Goal: Transaction & Acquisition: Book appointment/travel/reservation

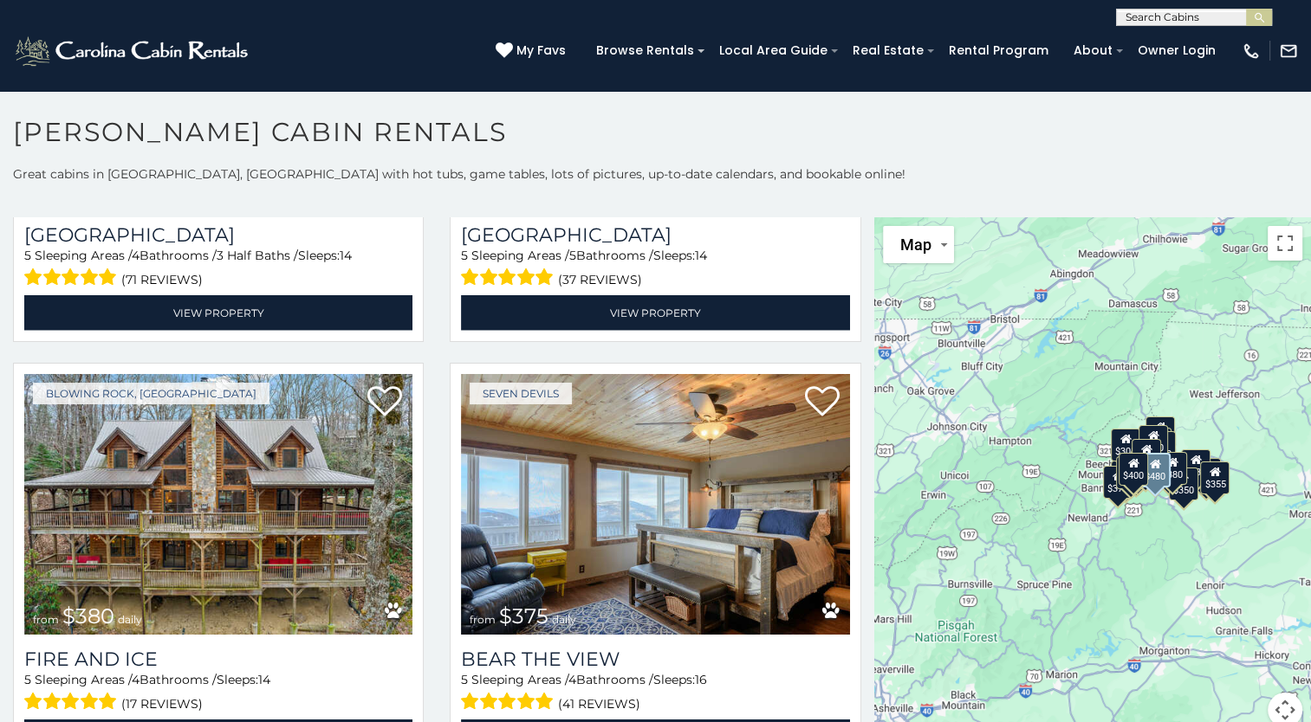
scroll to position [4126, 0]
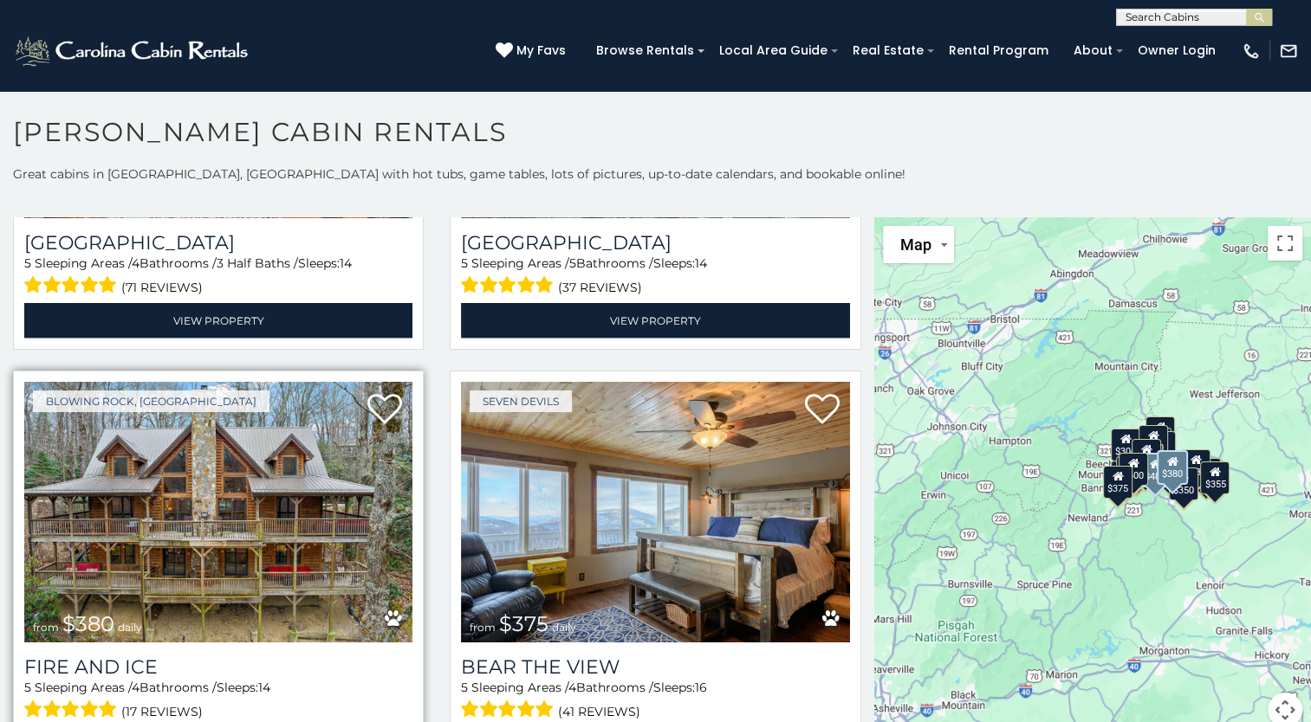
click at [118, 452] on img at bounding box center [218, 512] width 388 height 260
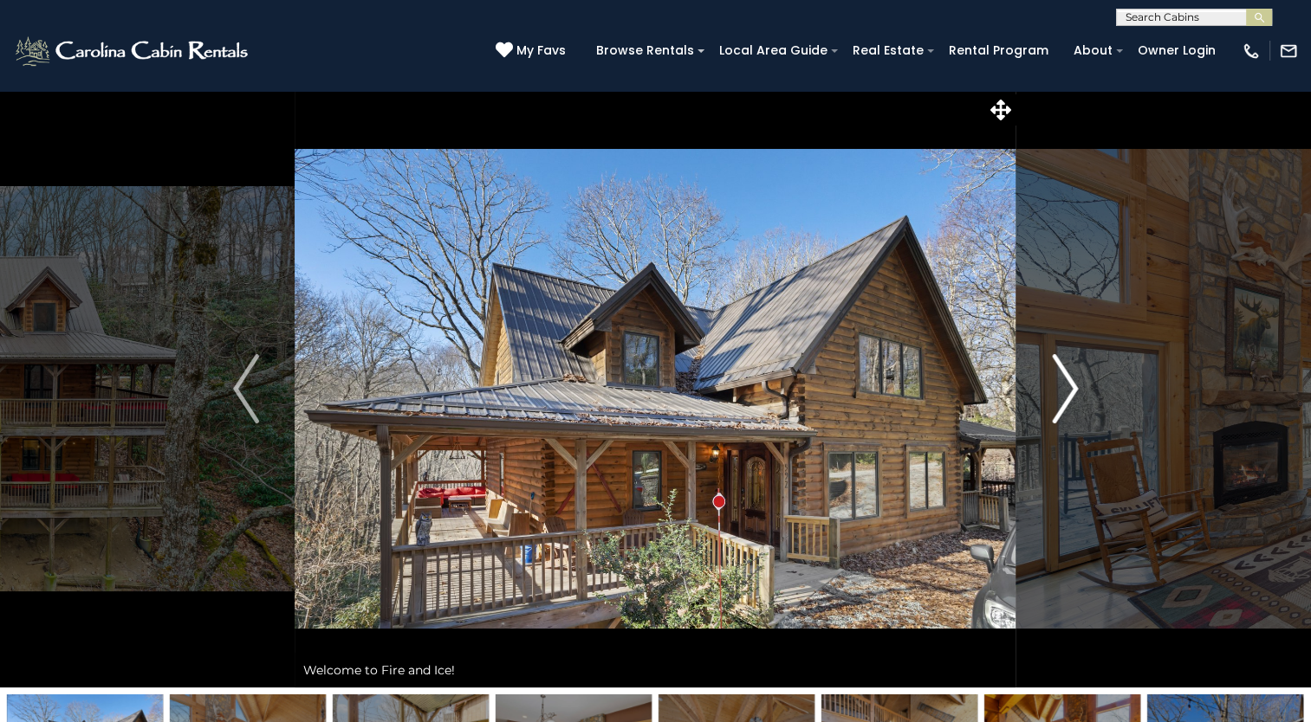
click at [1067, 387] on img "Next" at bounding box center [1065, 388] width 26 height 69
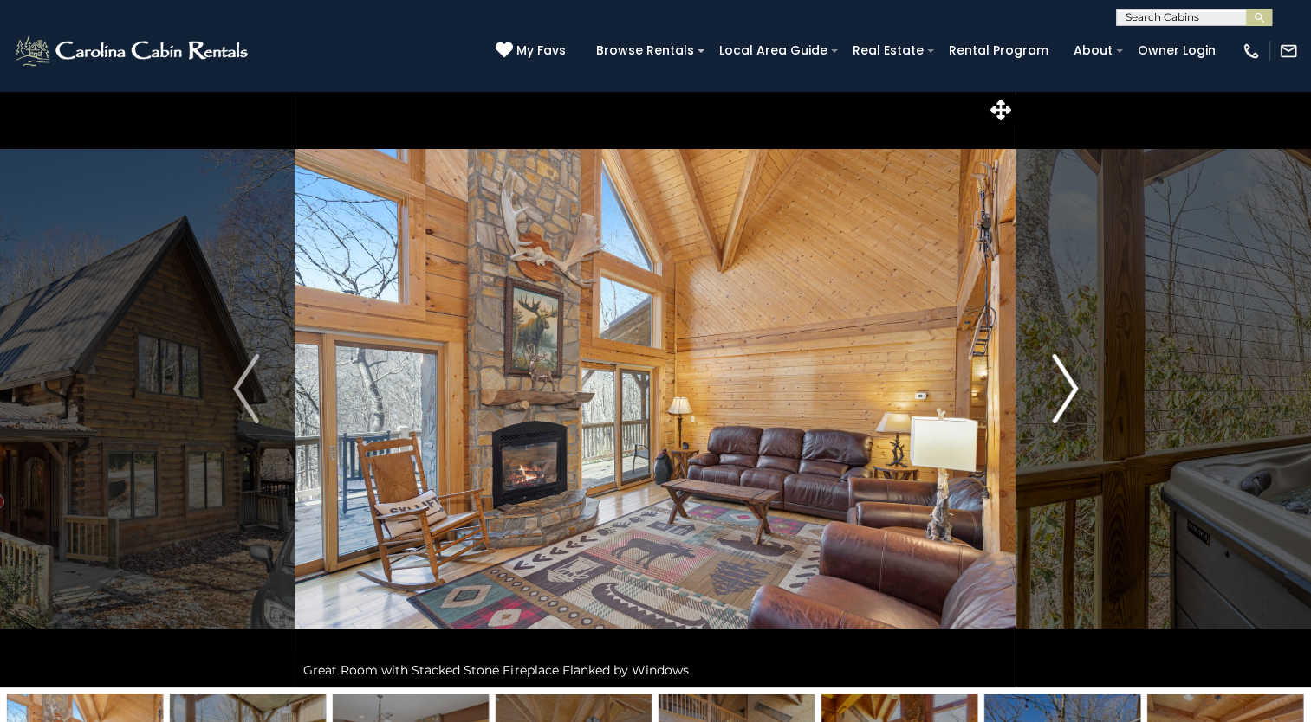
click at [1067, 387] on img "Next" at bounding box center [1065, 388] width 26 height 69
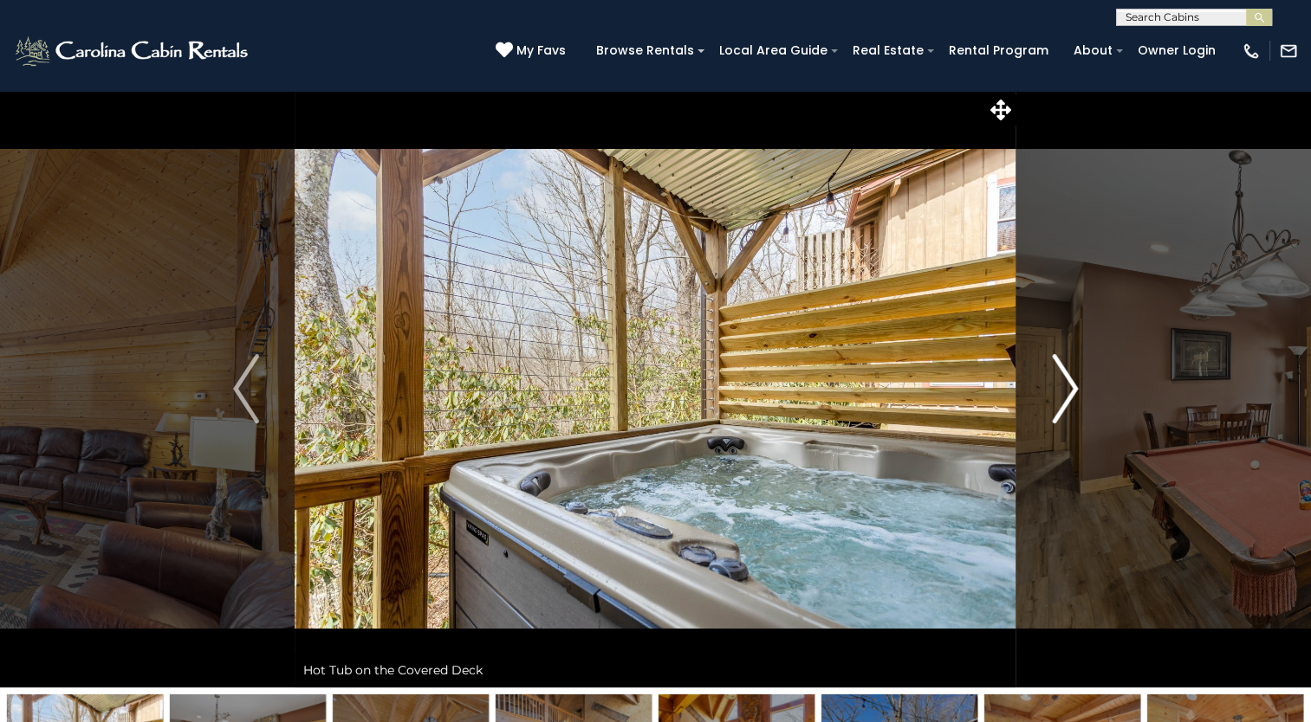
click at [1067, 387] on img "Next" at bounding box center [1065, 388] width 26 height 69
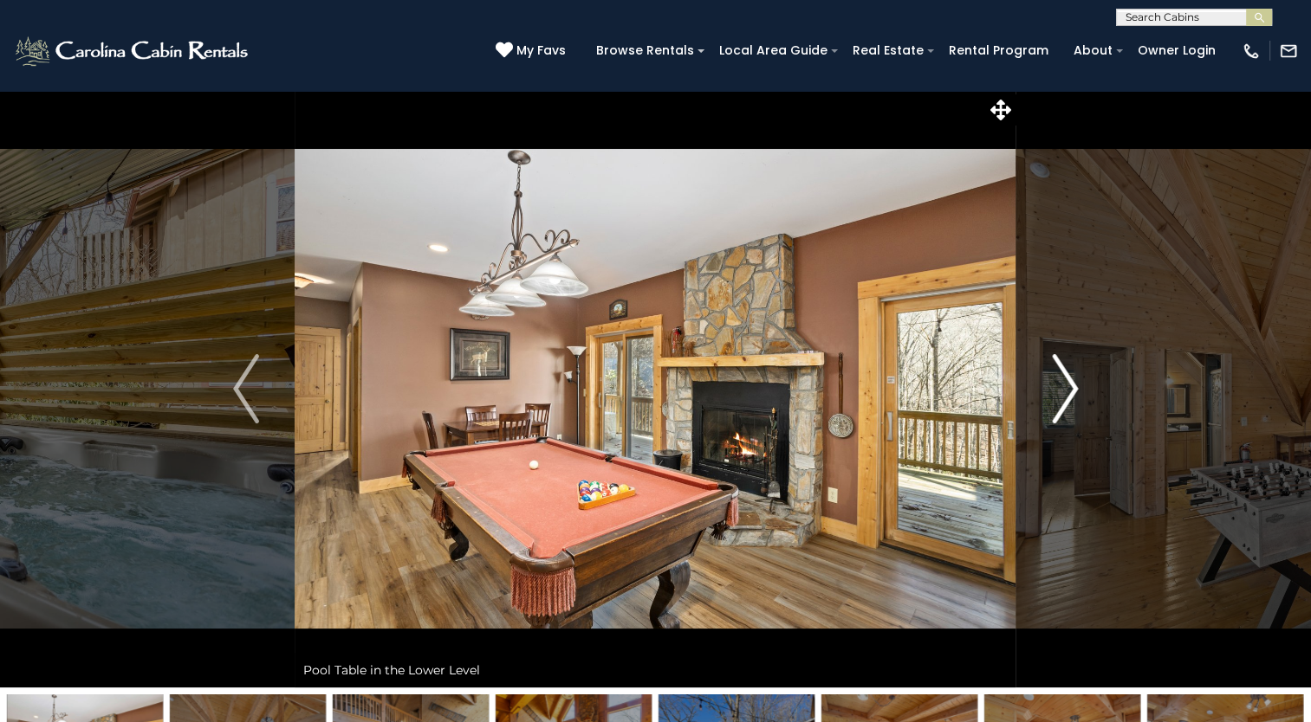
click at [1067, 387] on img "Next" at bounding box center [1065, 388] width 26 height 69
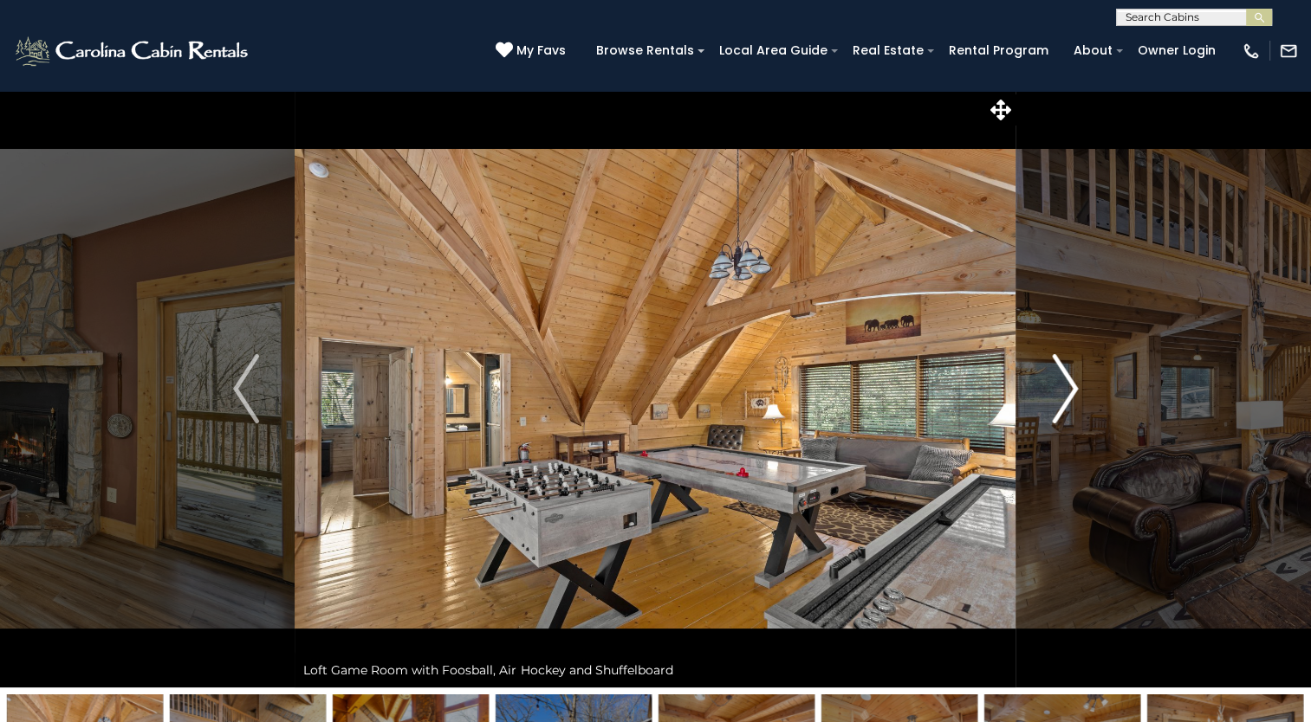
click at [1067, 387] on img "Next" at bounding box center [1065, 388] width 26 height 69
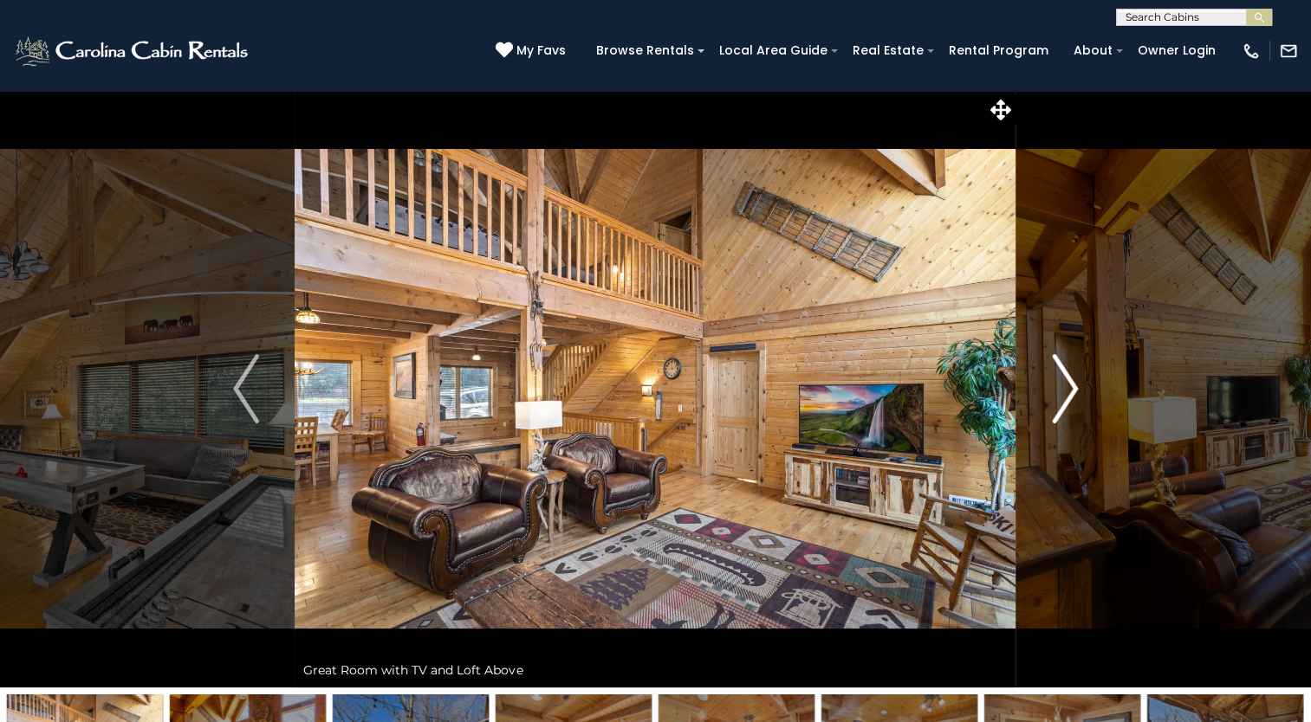
click at [1067, 387] on img "Next" at bounding box center [1065, 388] width 26 height 69
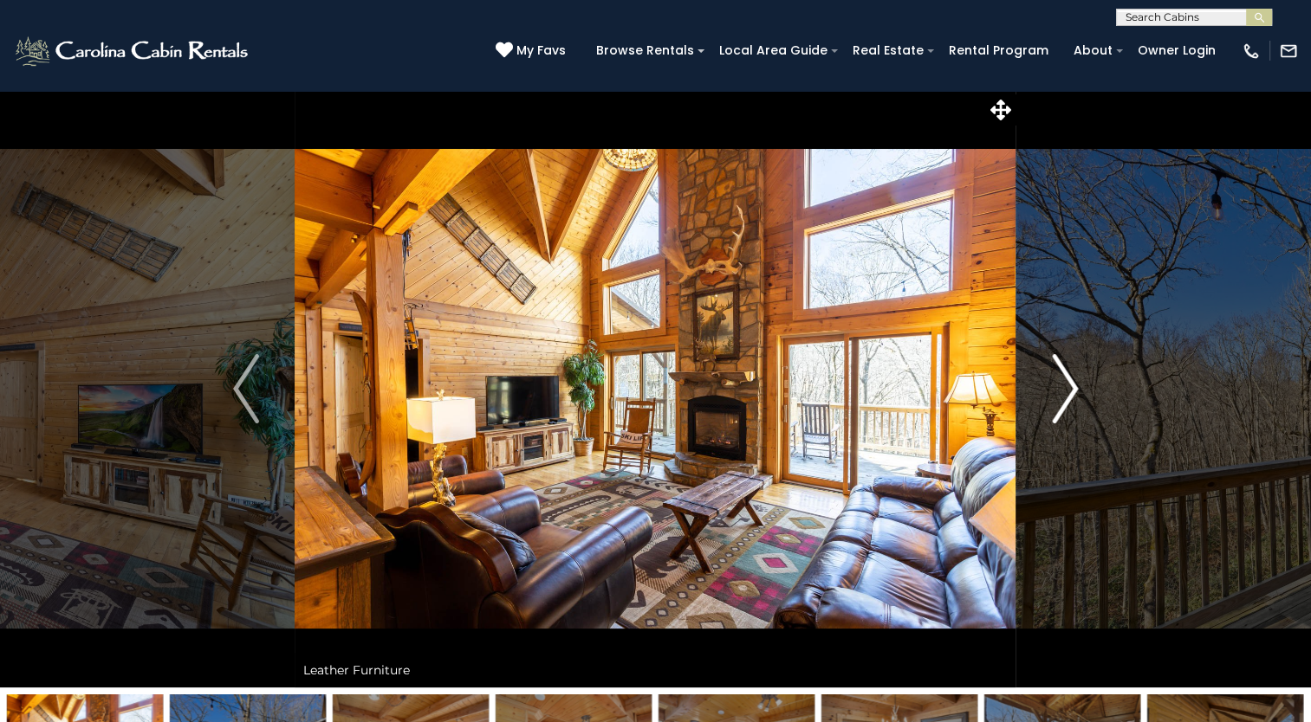
click at [1067, 387] on img "Next" at bounding box center [1065, 388] width 26 height 69
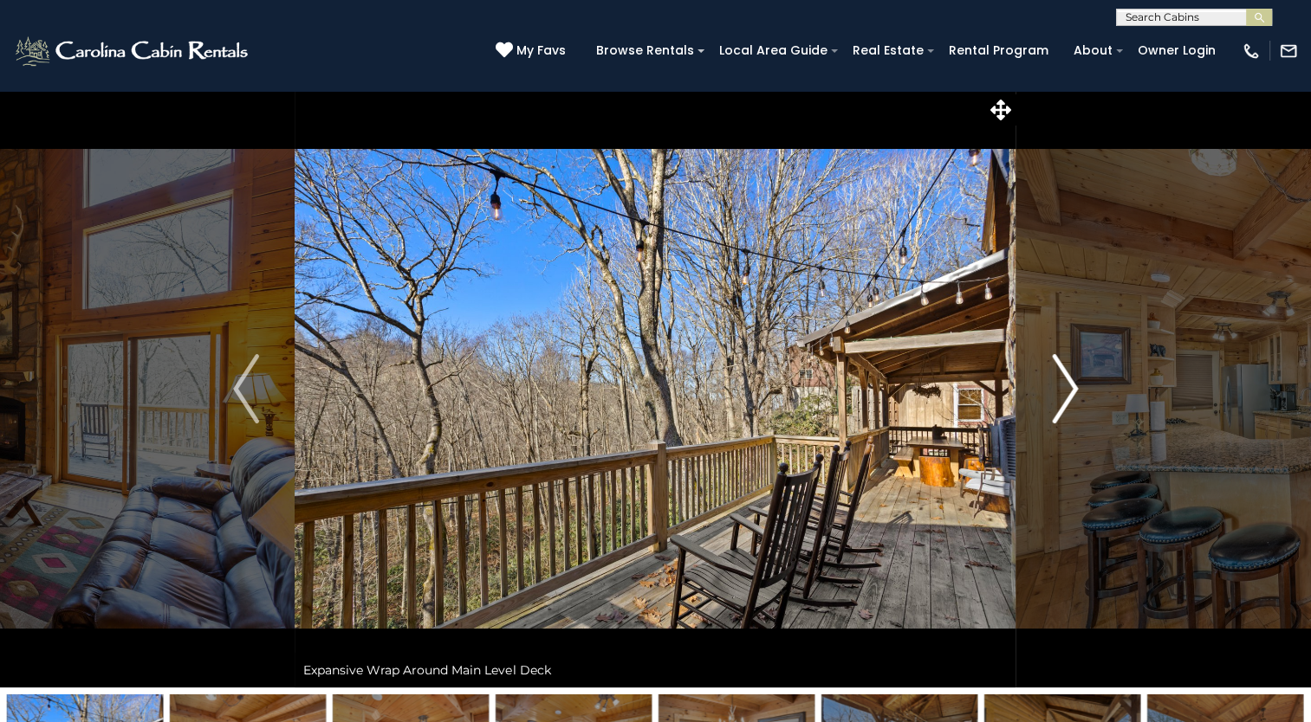
click at [1067, 387] on img "Next" at bounding box center [1065, 388] width 26 height 69
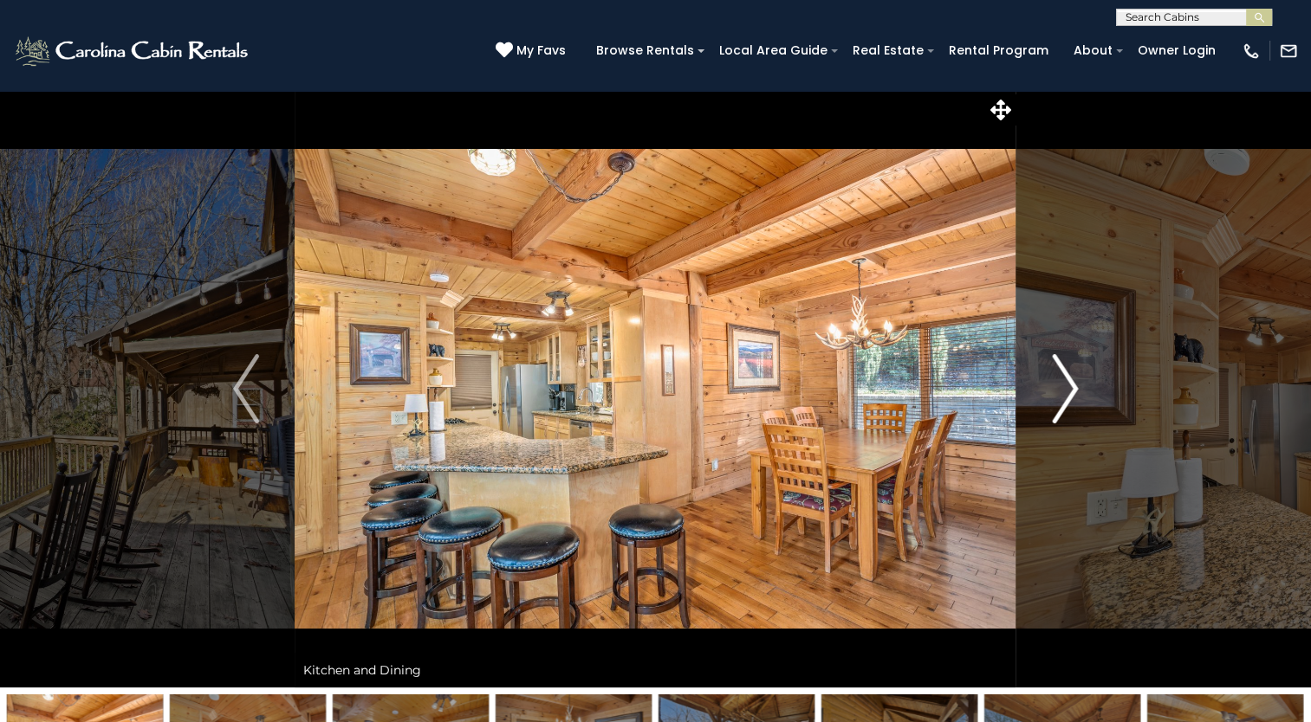
click at [1067, 387] on img "Next" at bounding box center [1065, 388] width 26 height 69
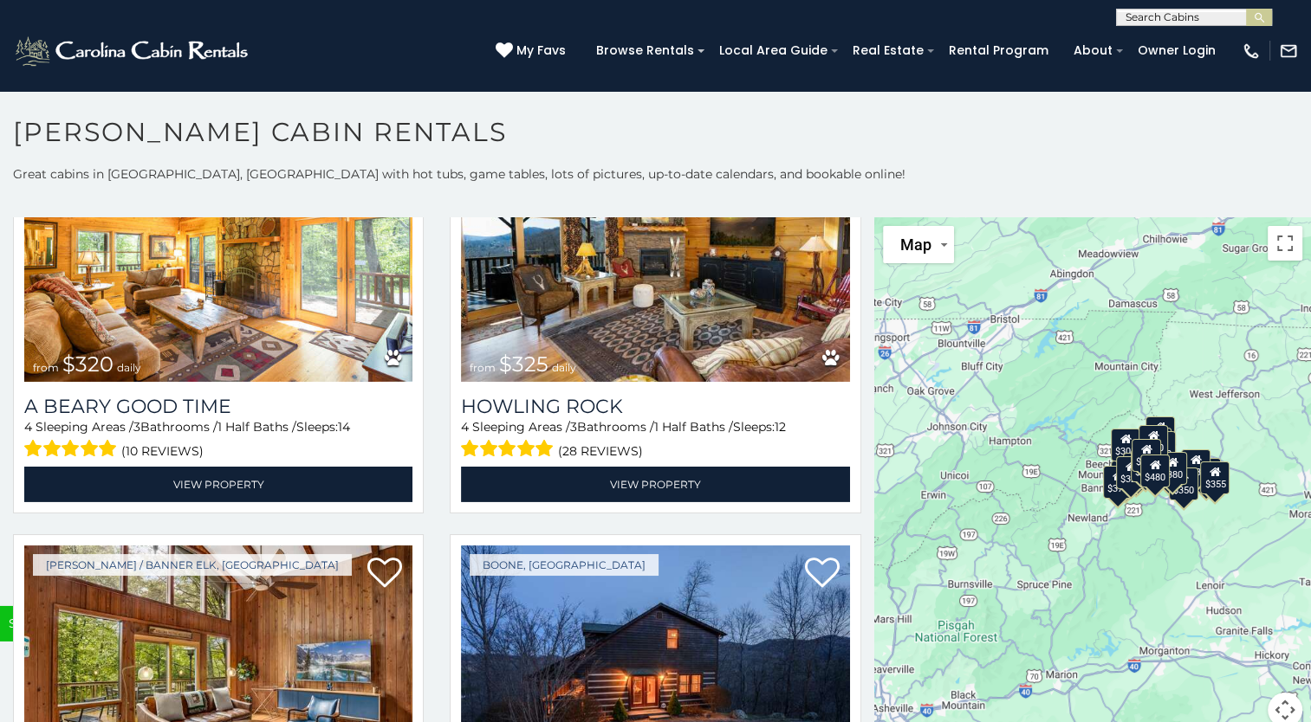
scroll to position [5684, 0]
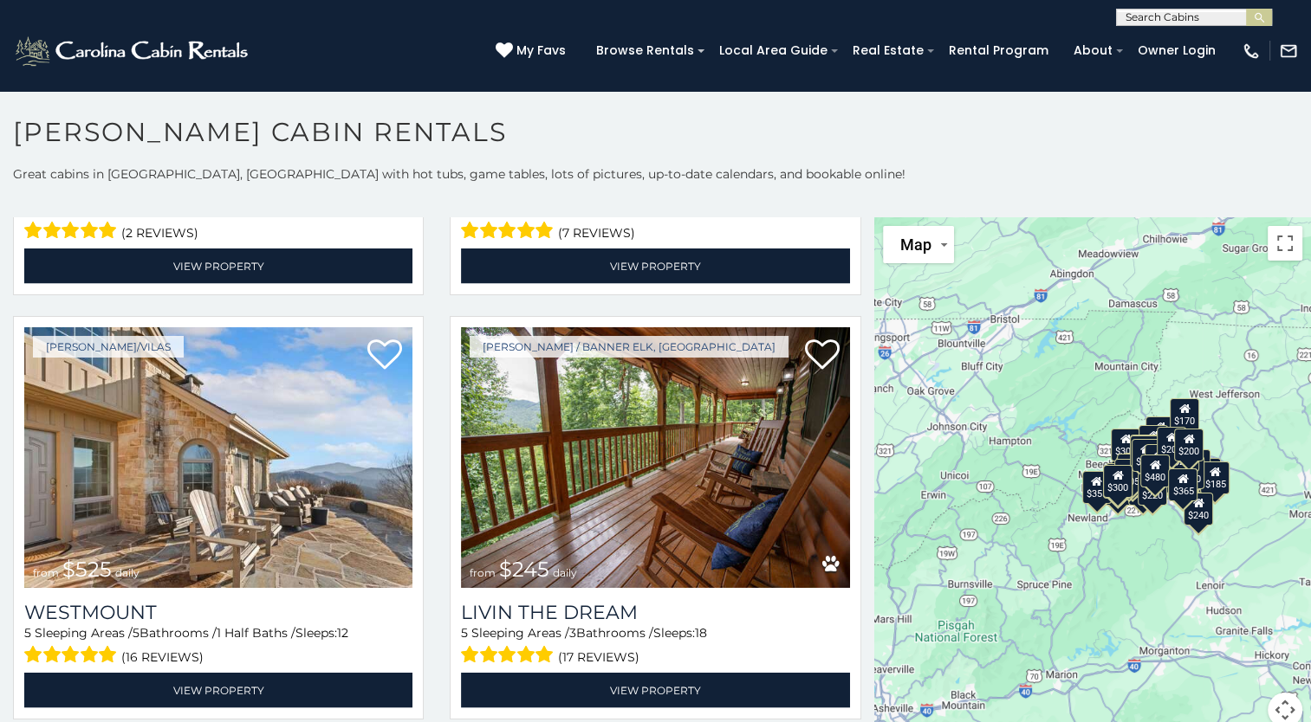
scroll to position [10100, 0]
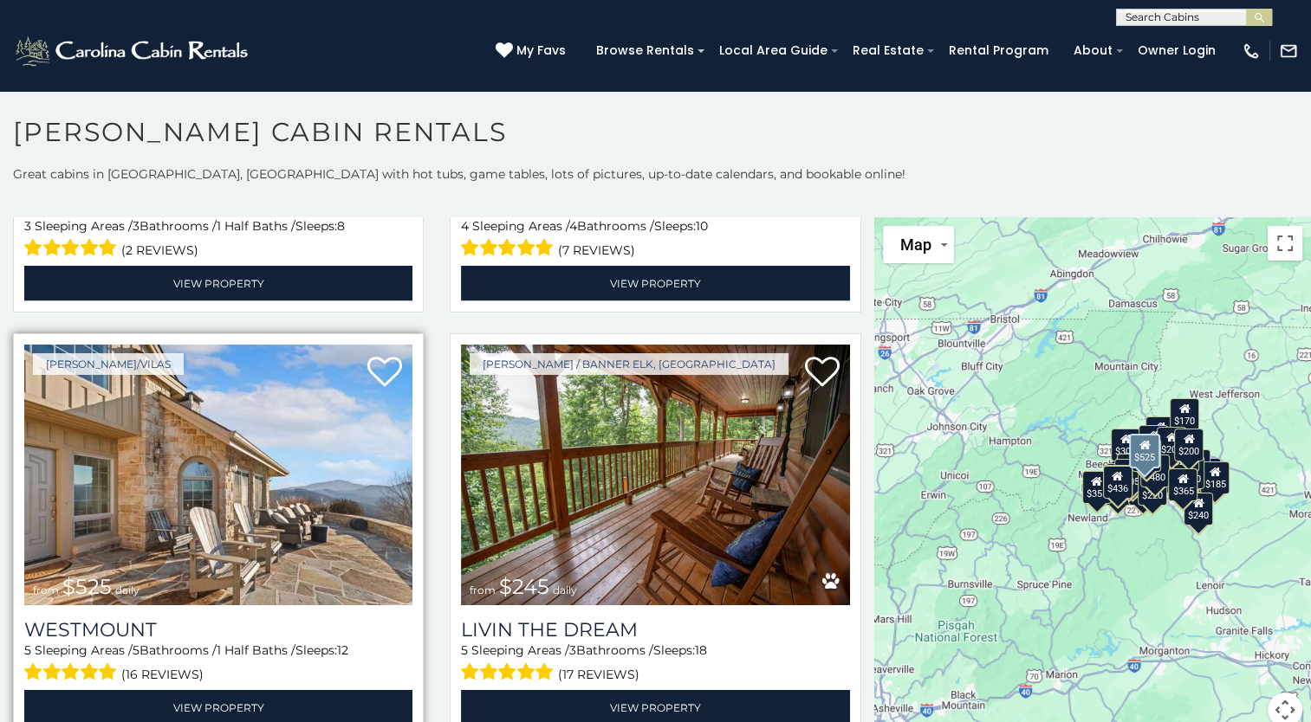
click at [206, 406] on img at bounding box center [218, 475] width 388 height 260
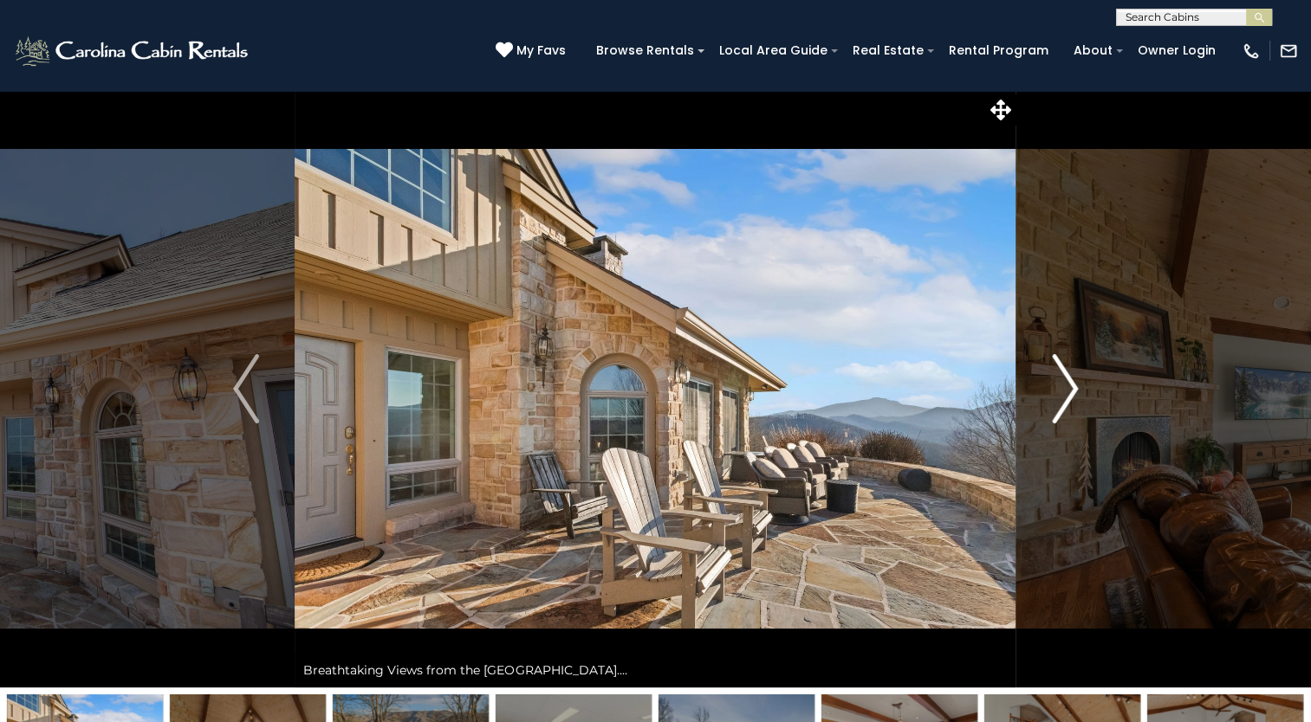
click at [1074, 387] on img "Next" at bounding box center [1065, 388] width 26 height 69
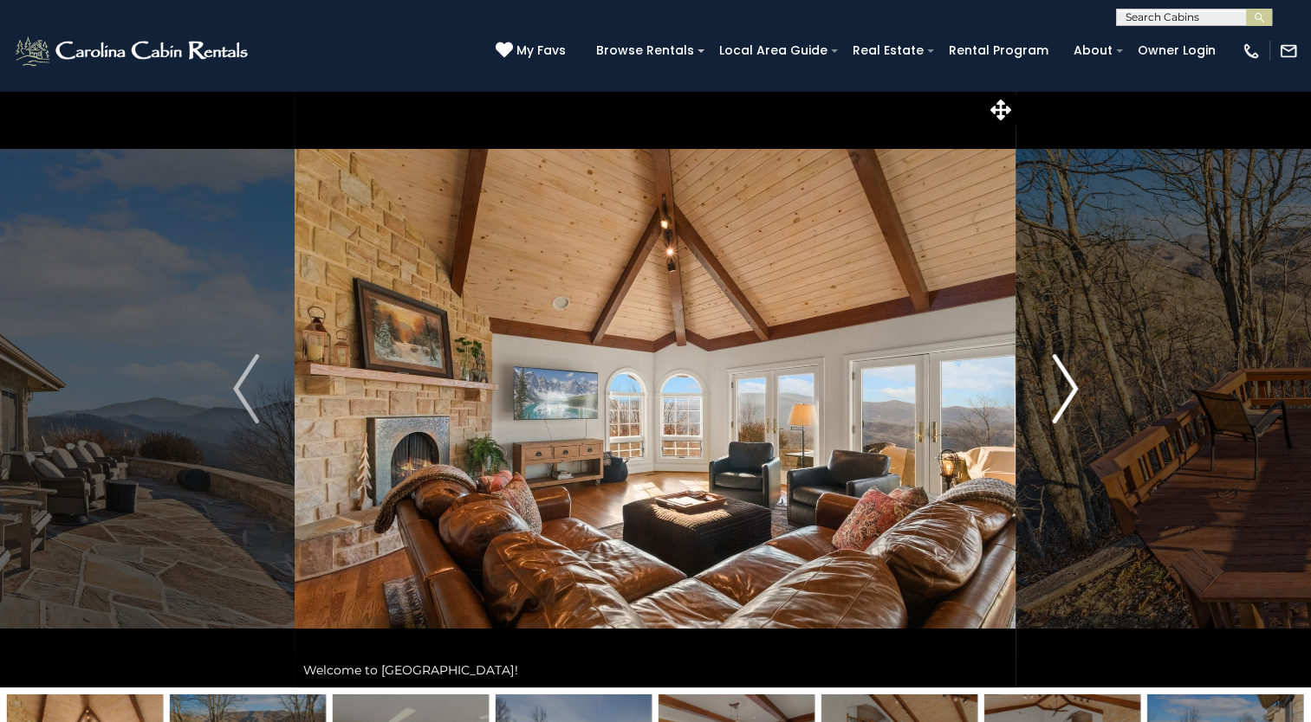
click at [1074, 387] on img "Next" at bounding box center [1065, 388] width 26 height 69
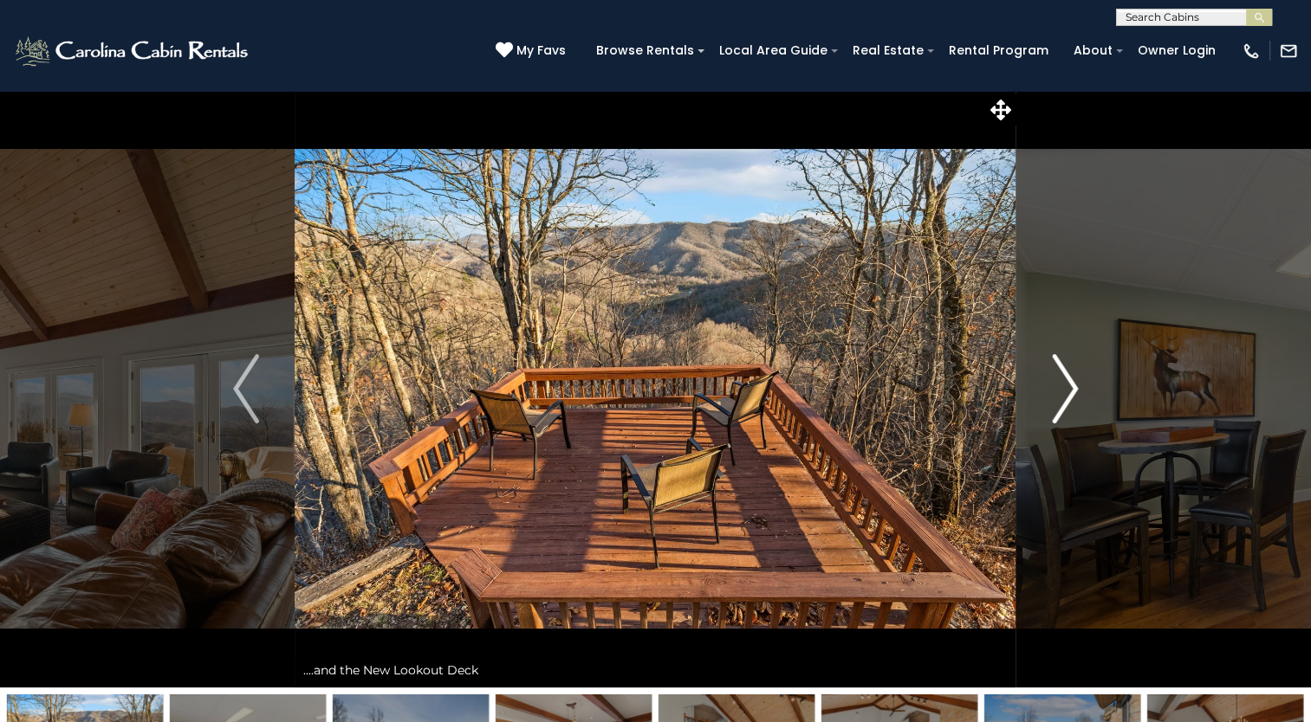
click at [1074, 387] on img "Next" at bounding box center [1065, 388] width 26 height 69
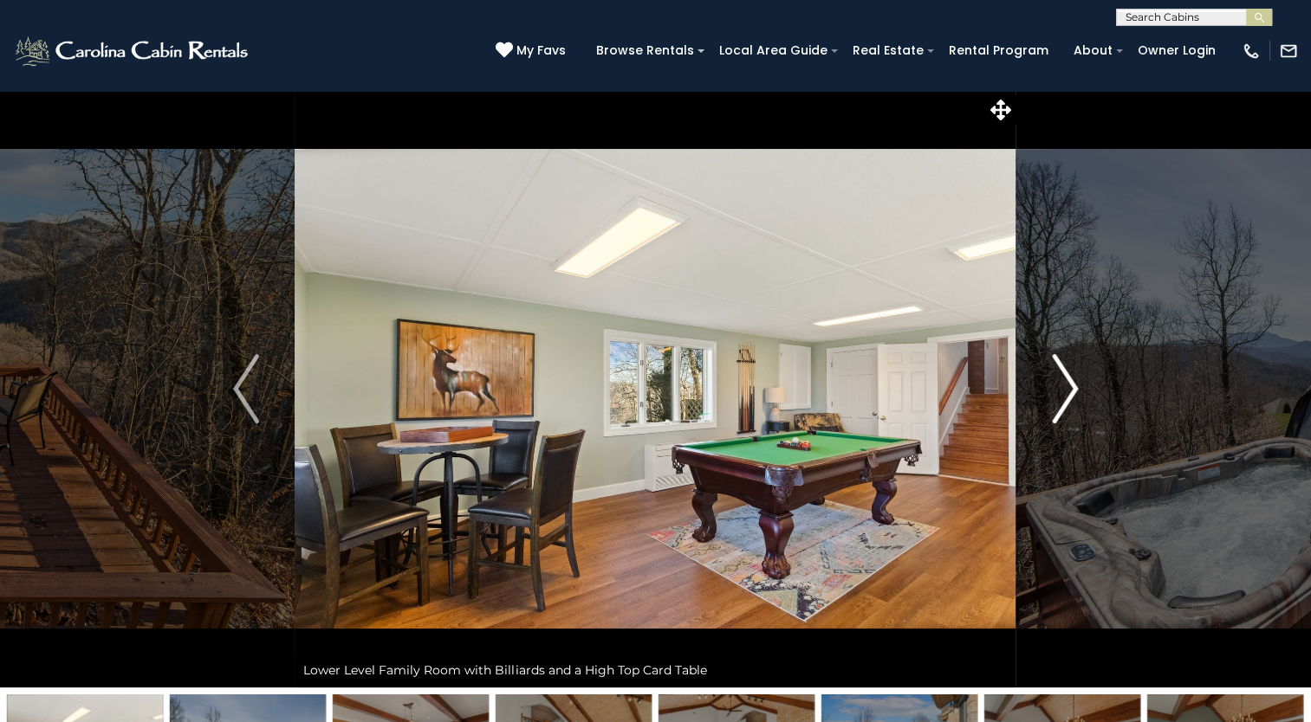
click at [1074, 387] on img "Next" at bounding box center [1065, 388] width 26 height 69
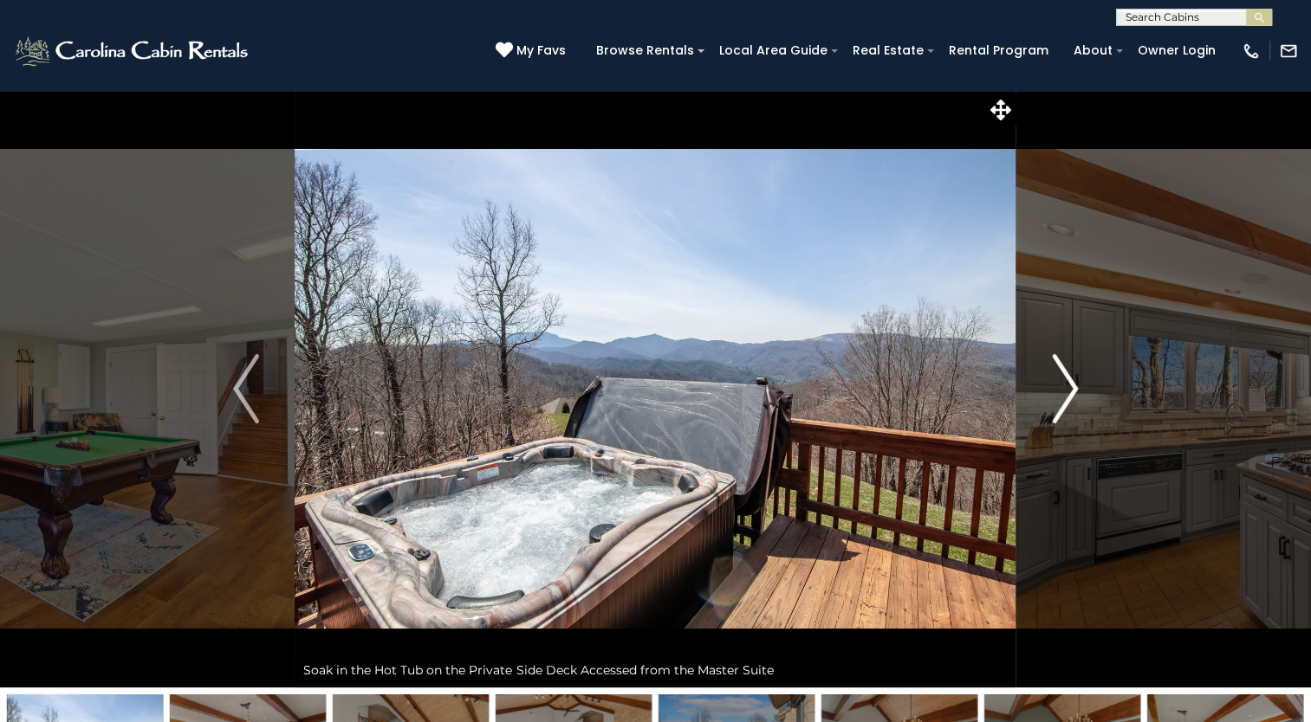
click at [1074, 387] on img "Next" at bounding box center [1065, 388] width 26 height 69
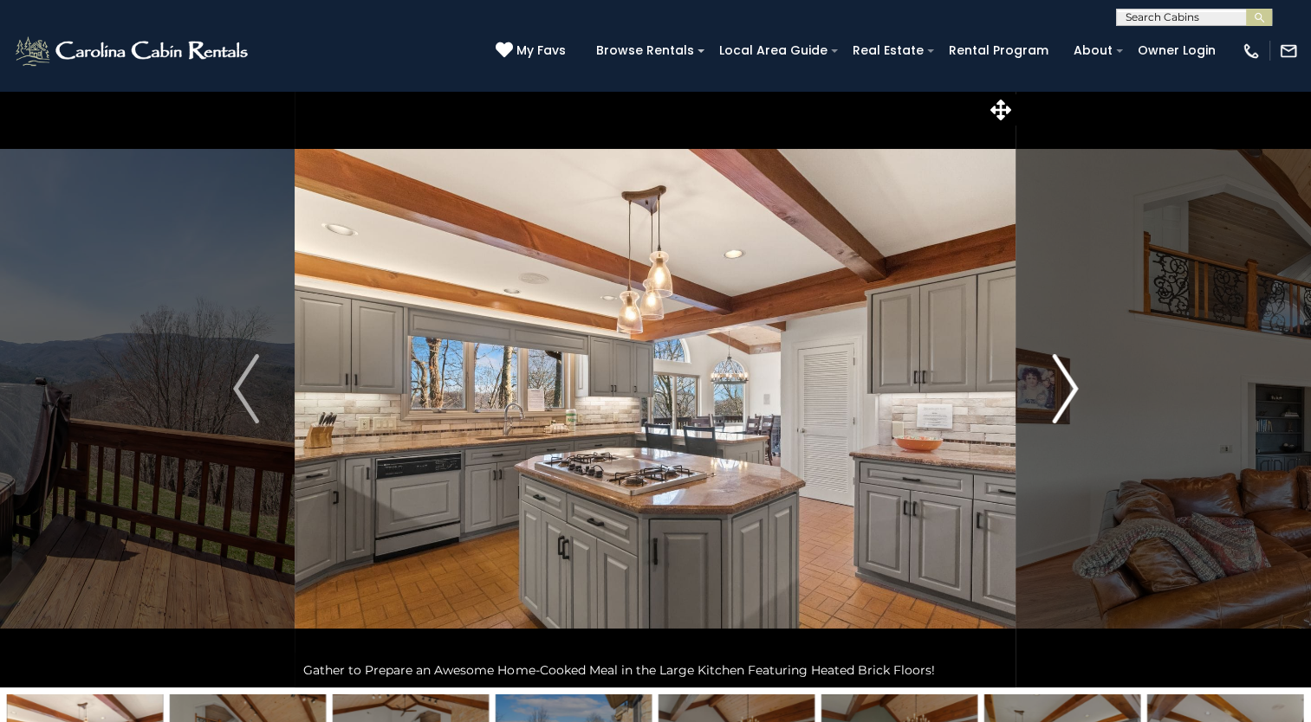
click at [1074, 387] on img "Next" at bounding box center [1065, 388] width 26 height 69
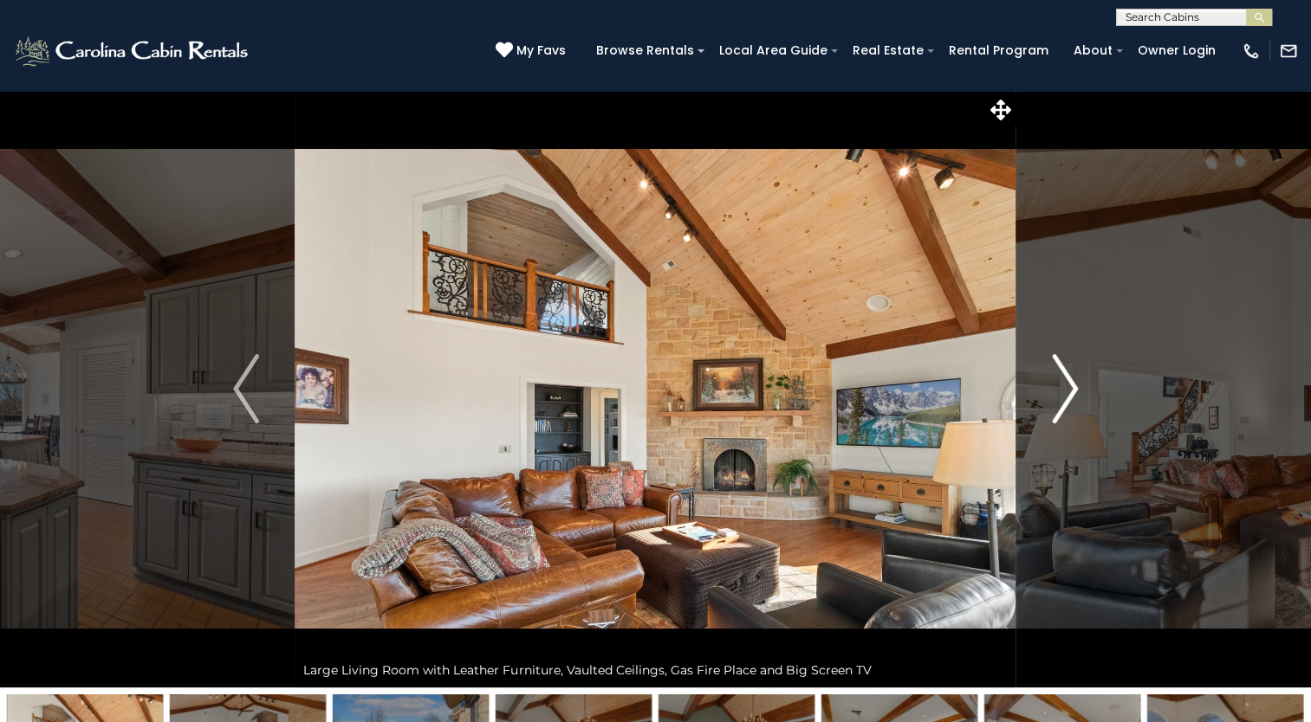
click at [1074, 387] on img "Next" at bounding box center [1065, 388] width 26 height 69
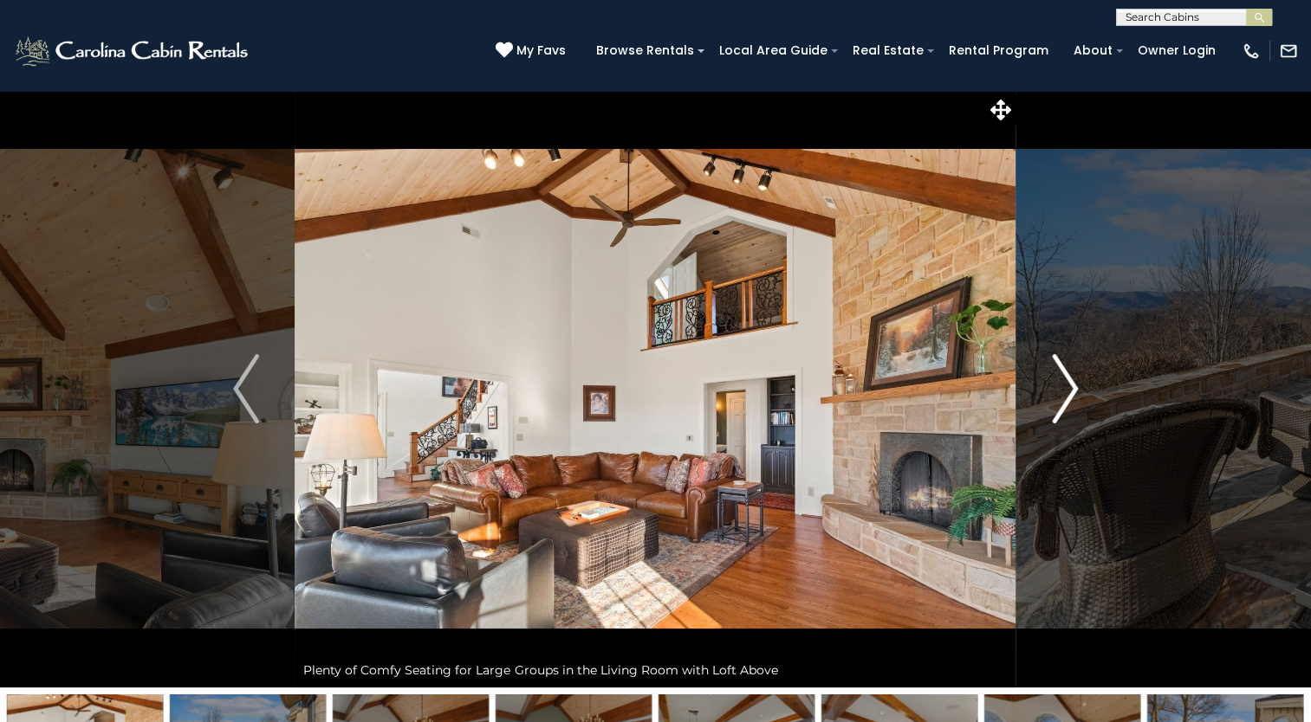
click at [1074, 387] on img "Next" at bounding box center [1065, 388] width 26 height 69
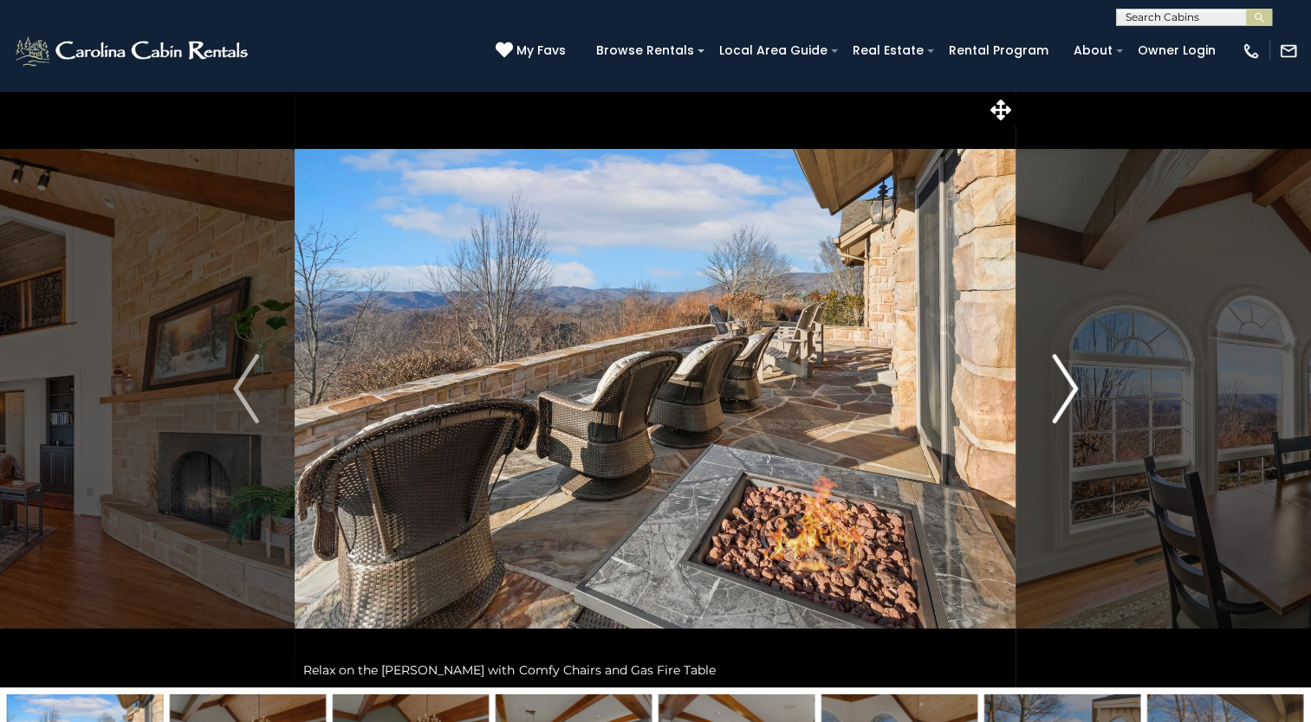
click at [1074, 387] on img "Next" at bounding box center [1065, 388] width 26 height 69
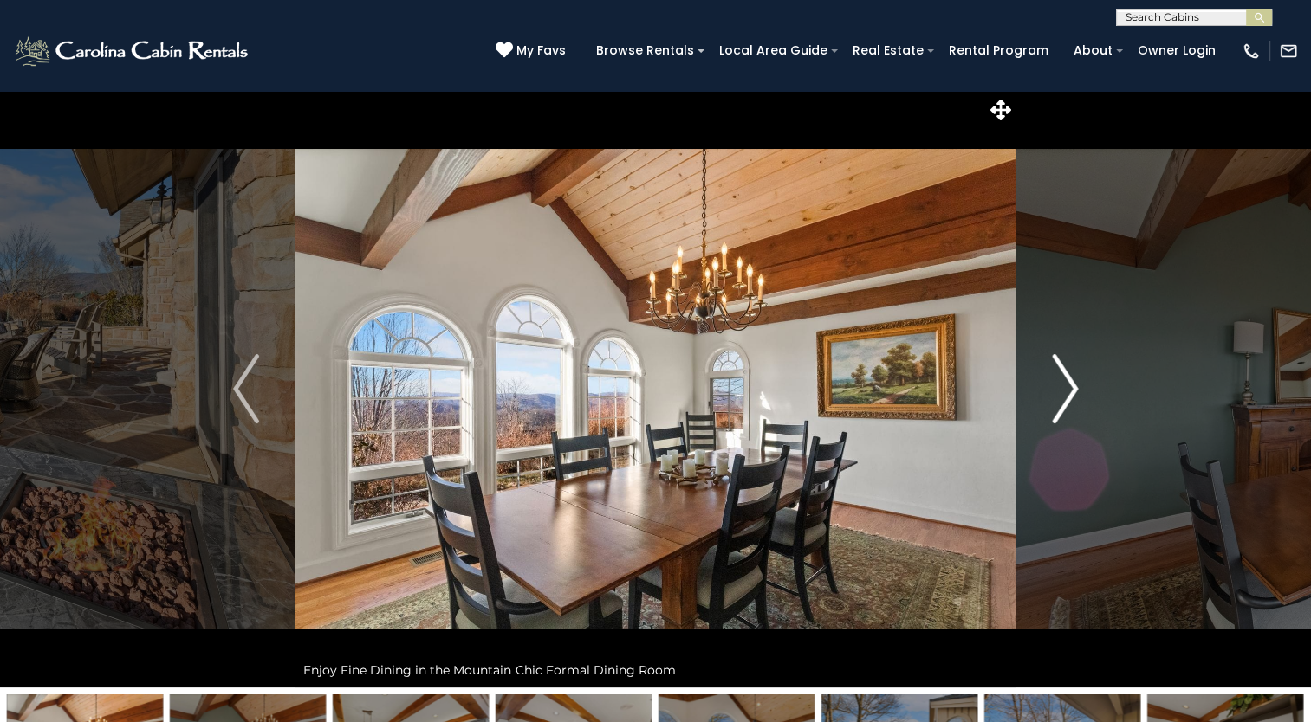
click at [1074, 387] on img "Next" at bounding box center [1065, 388] width 26 height 69
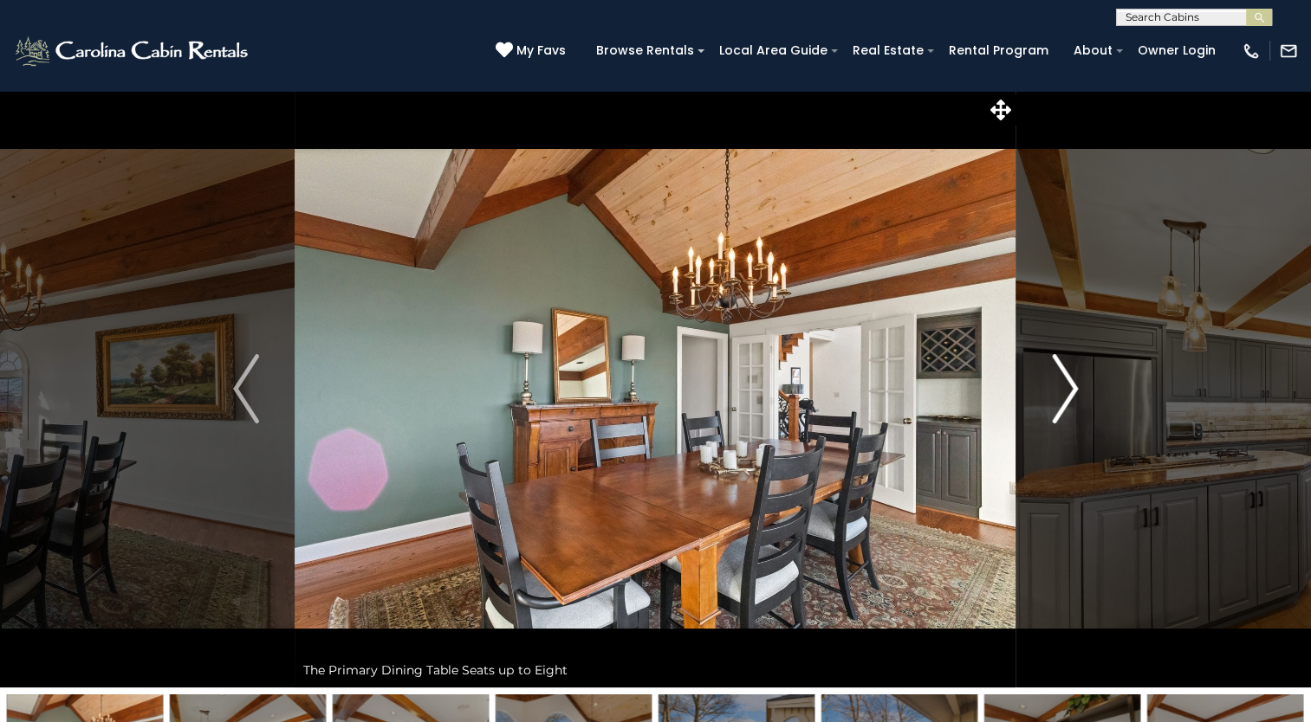
click at [1074, 387] on img "Next" at bounding box center [1065, 388] width 26 height 69
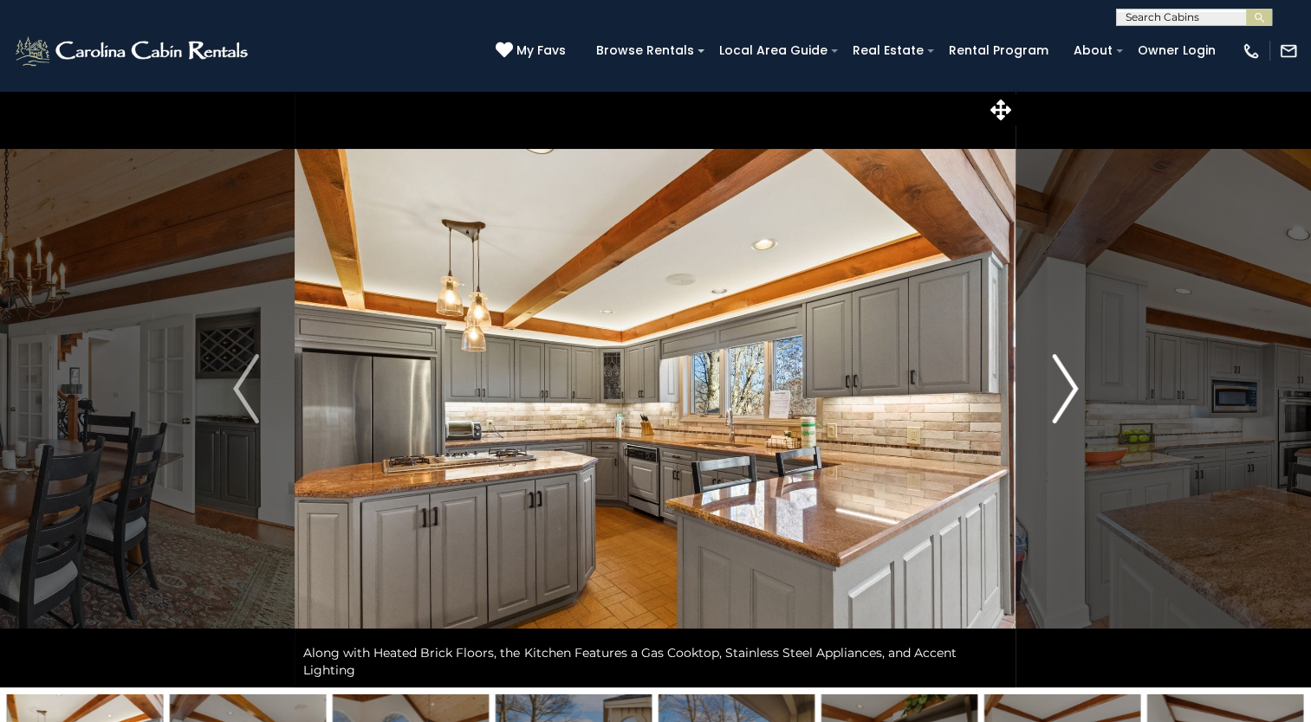
click at [1074, 387] on img "Next" at bounding box center [1065, 388] width 26 height 69
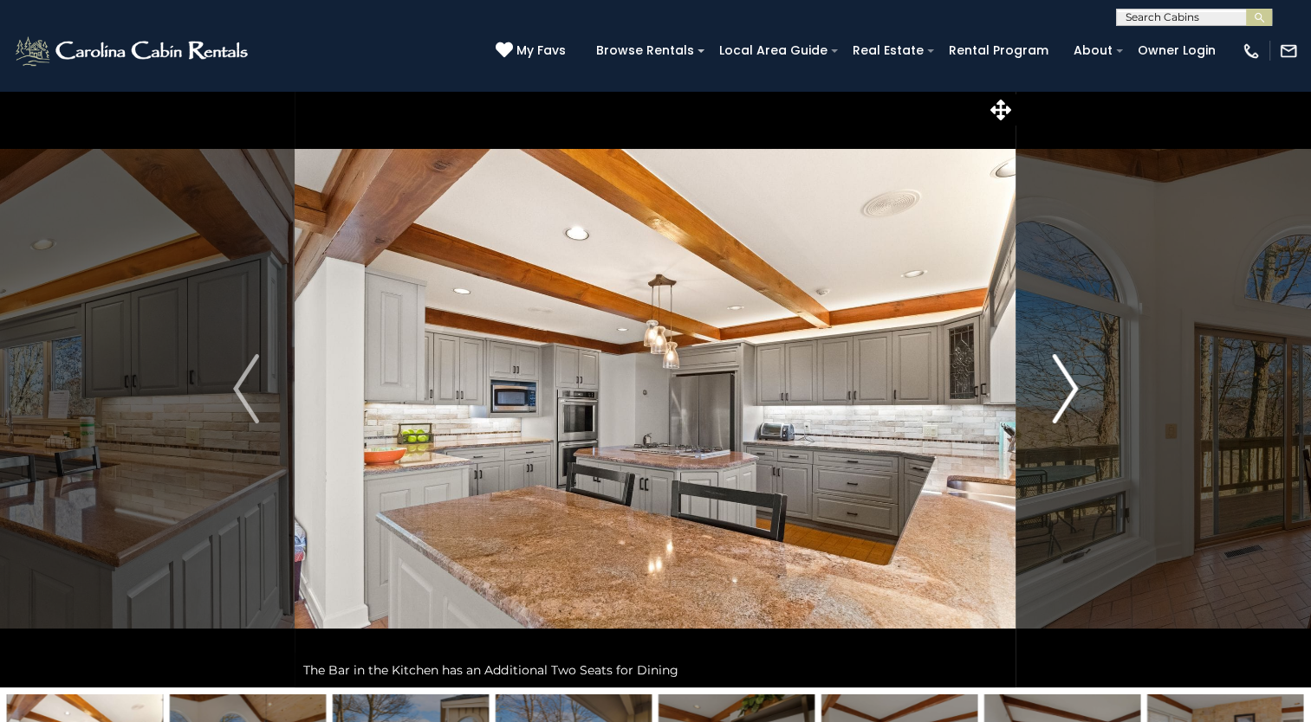
click at [1074, 387] on img "Next" at bounding box center [1065, 388] width 26 height 69
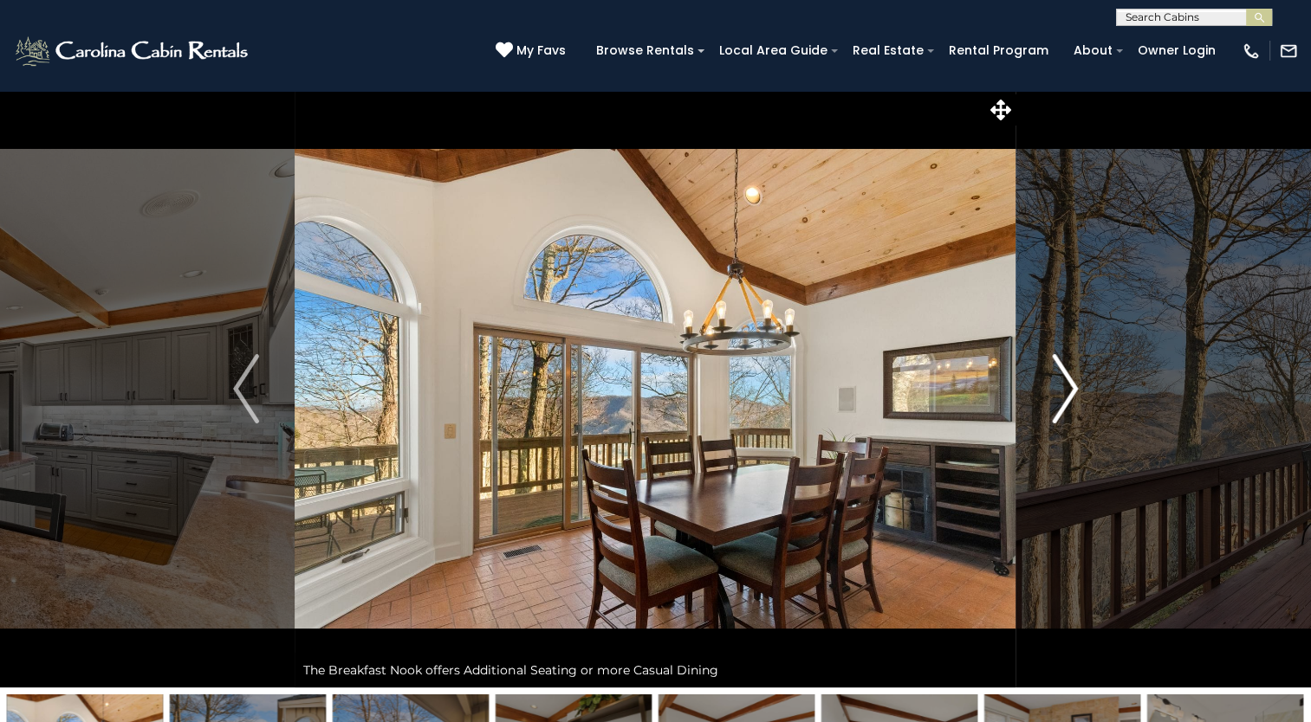
click at [1074, 387] on img "Next" at bounding box center [1065, 388] width 26 height 69
